Goal: Submit feedback/report problem

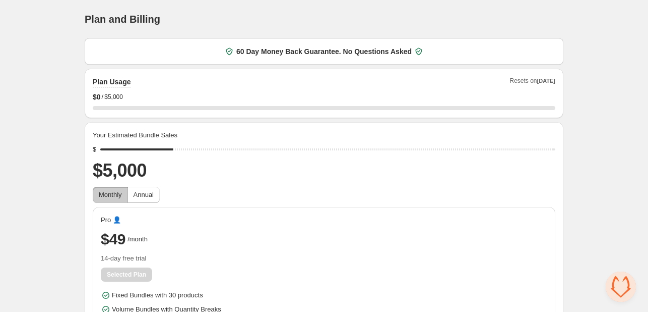
drag, startPoint x: 536, startPoint y: 79, endPoint x: 530, endPoint y: 80, distance: 6.1
click at [535, 79] on span "Resets on [DATE]" at bounding box center [533, 82] width 46 height 11
click at [349, 55] on span "60 Day Money Back Guarantee. No Questions Asked" at bounding box center [323, 51] width 175 height 10
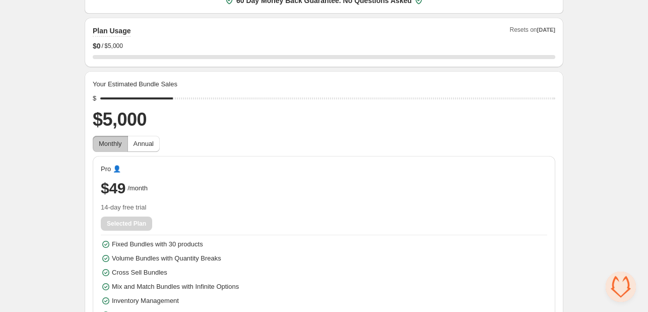
scroll to position [75, 0]
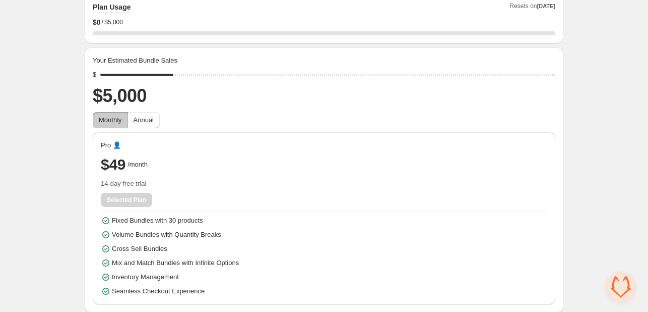
click at [618, 281] on span "Conversa aberta" at bounding box center [621, 286] width 30 height 30
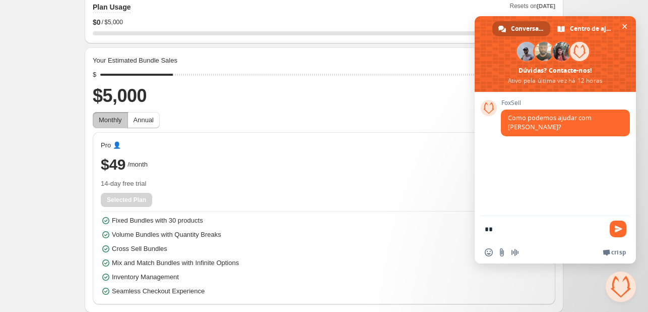
type textarea "*"
type textarea "**********"
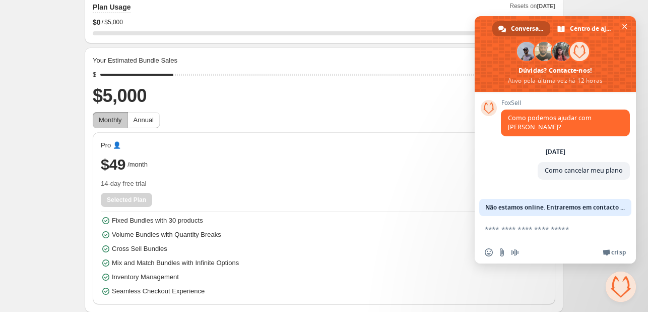
click at [587, 204] on span "Não estamos online. Entraremos em contacto por email." at bounding box center [556, 207] width 140 height 17
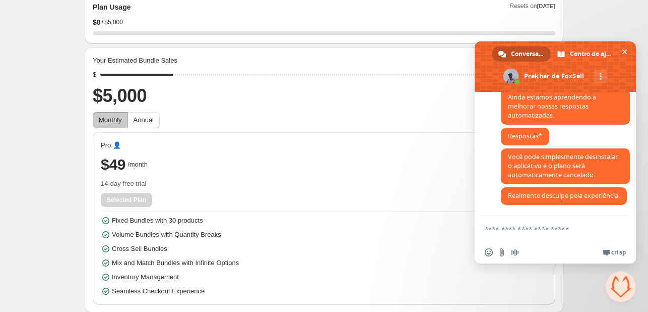
scroll to position [560, 0]
